Goal: Task Accomplishment & Management: Use online tool/utility

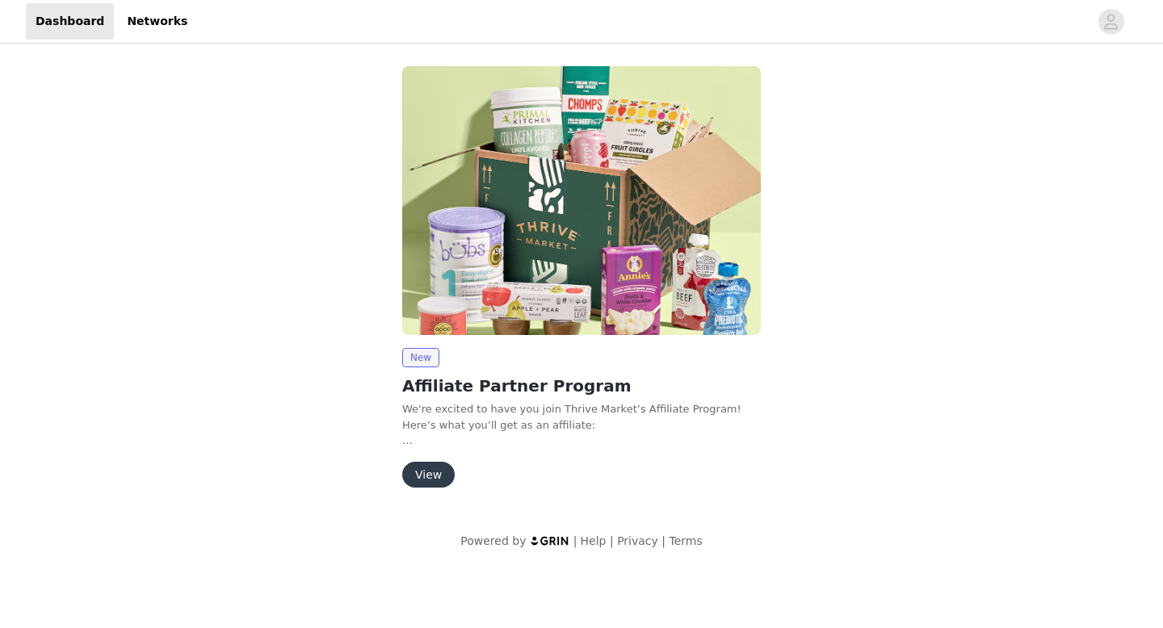
click at [429, 477] on button "View" at bounding box center [428, 475] width 52 height 26
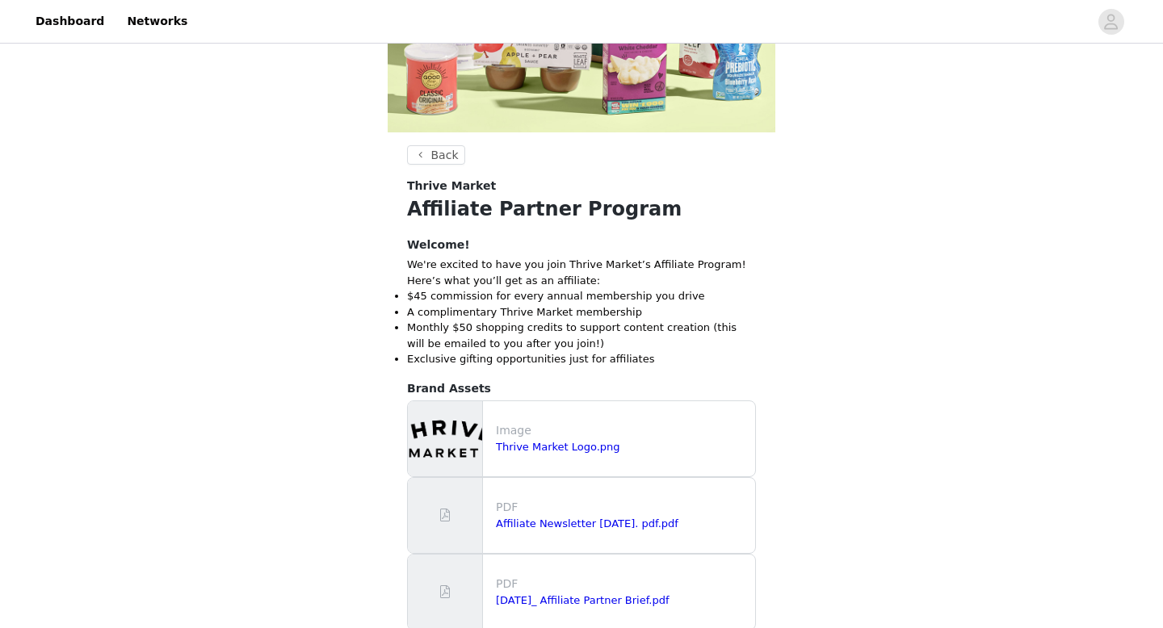
scroll to position [391, 0]
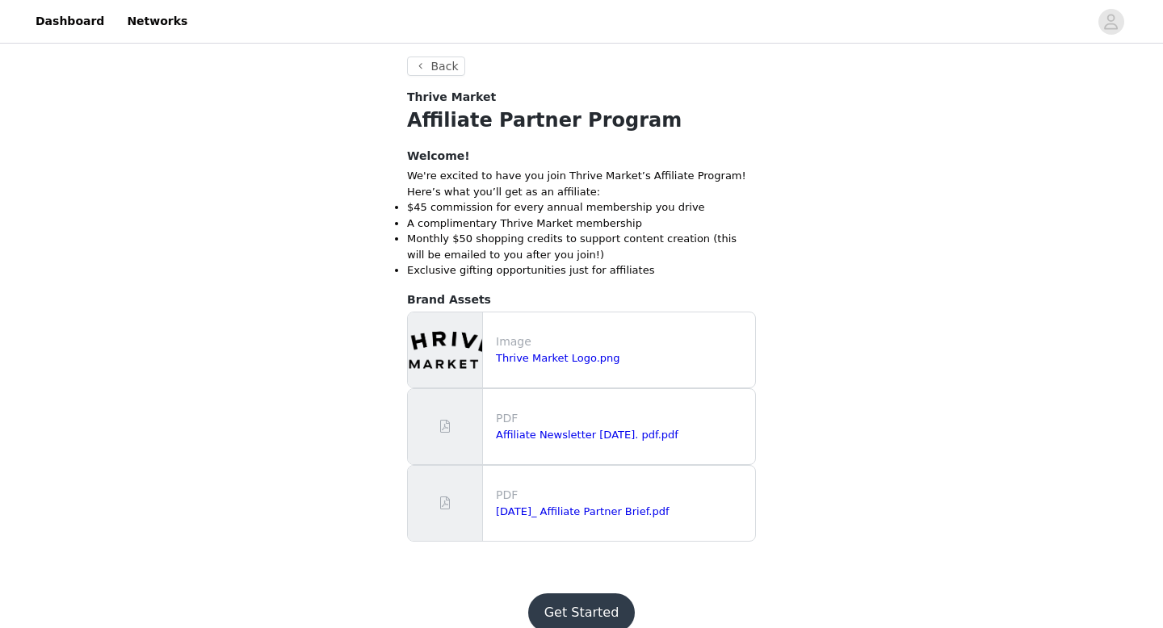
click at [585, 617] on button "Get Started" at bounding box center [581, 612] width 107 height 39
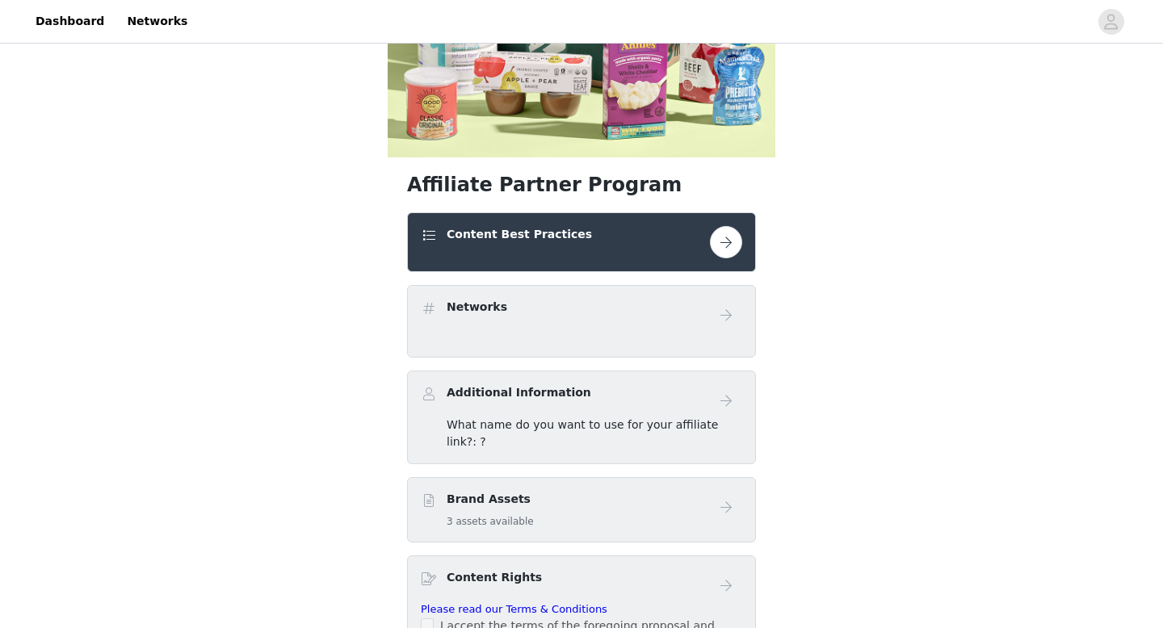
scroll to position [287, 0]
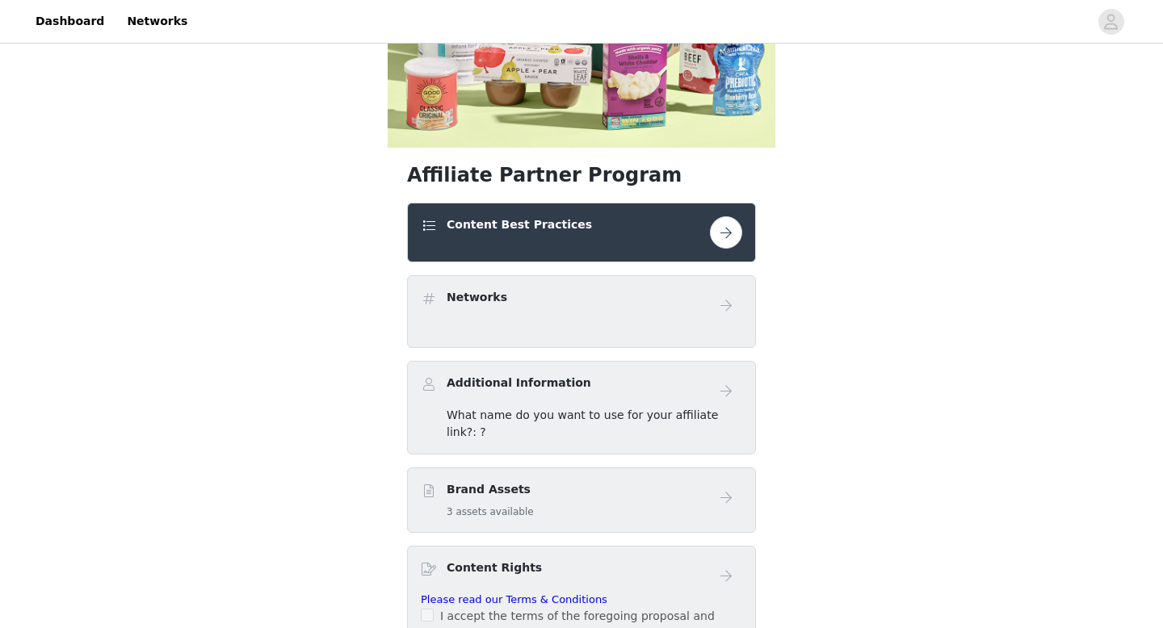
click at [731, 228] on button "button" at bounding box center [726, 232] width 32 height 32
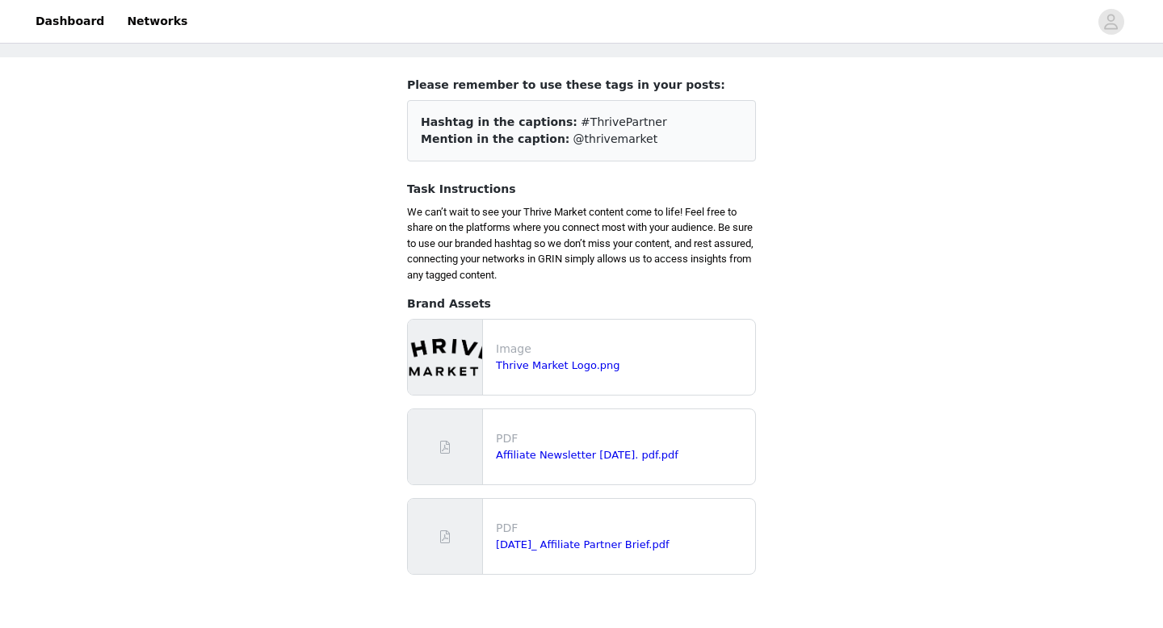
scroll to position [169, 0]
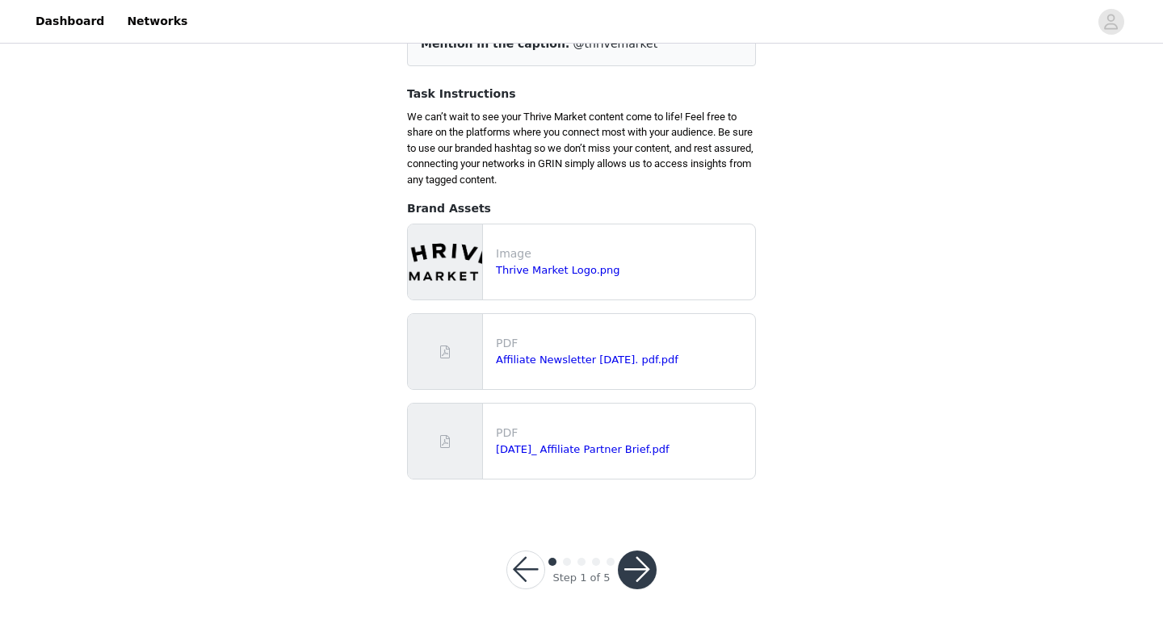
click at [634, 576] on button "button" at bounding box center [637, 570] width 39 height 39
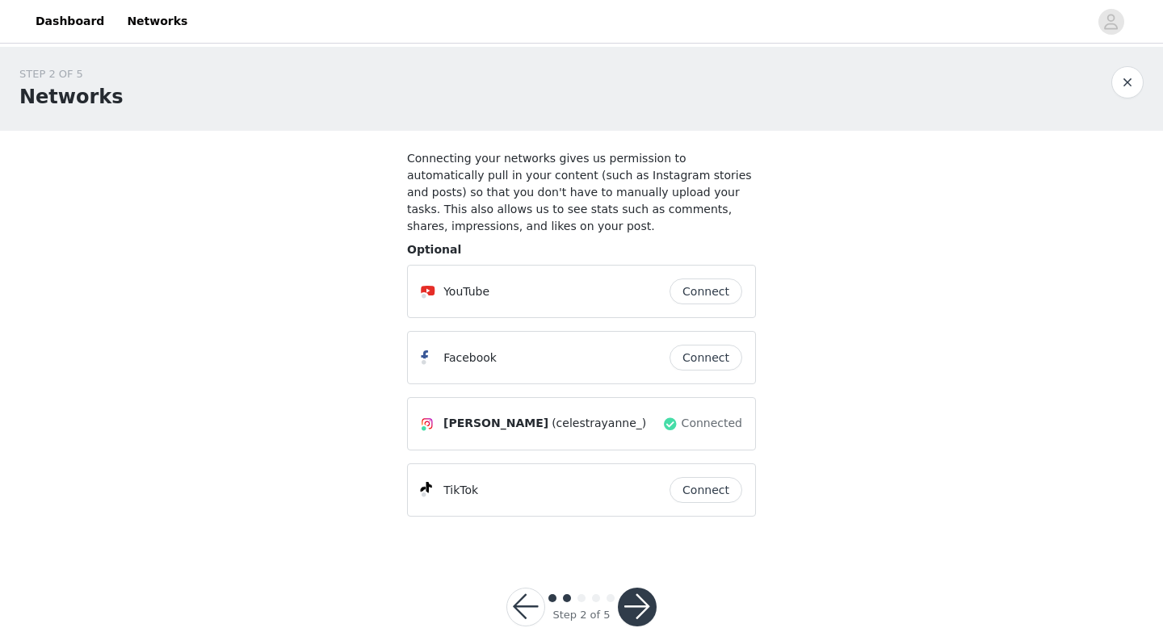
click at [714, 290] on button "Connect" at bounding box center [705, 292] width 73 height 26
